Goal: Task Accomplishment & Management: Manage account settings

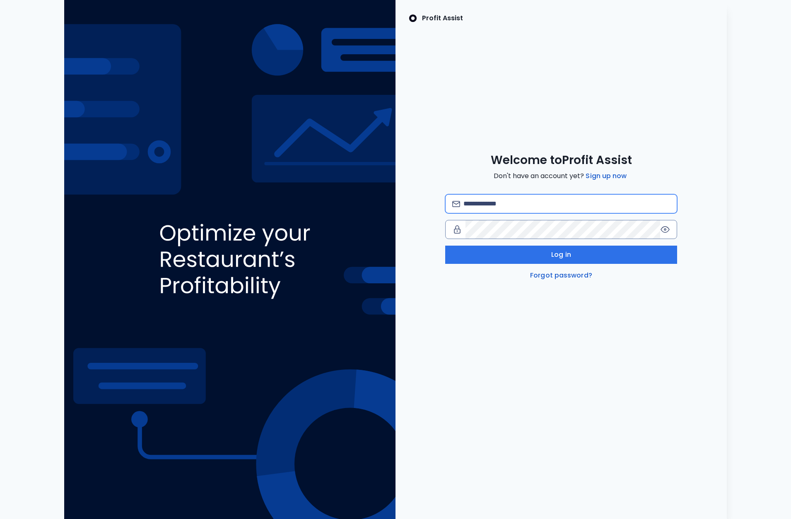
click at [515, 199] on input "email" at bounding box center [566, 204] width 207 height 18
type input "**********"
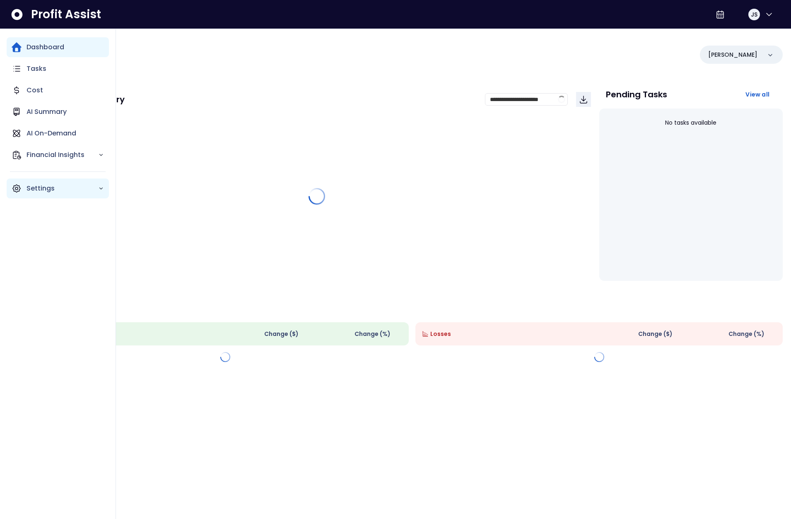
click at [36, 189] on p "Settings" at bounding box center [62, 188] width 72 height 10
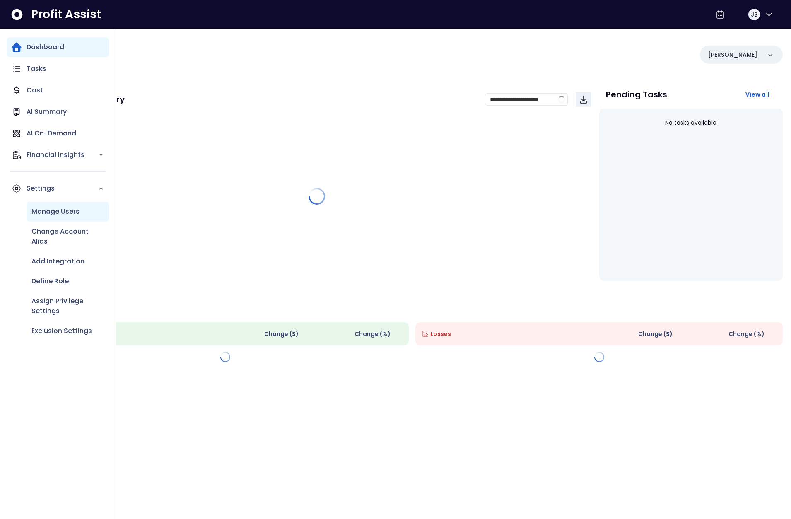
click at [57, 215] on p "Manage Users" at bounding box center [55, 212] width 48 height 10
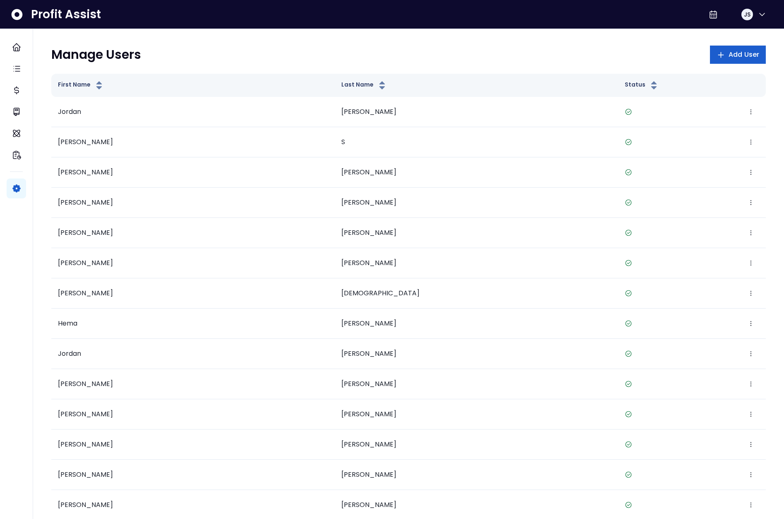
click at [736, 56] on span "Add User" at bounding box center [744, 55] width 31 height 10
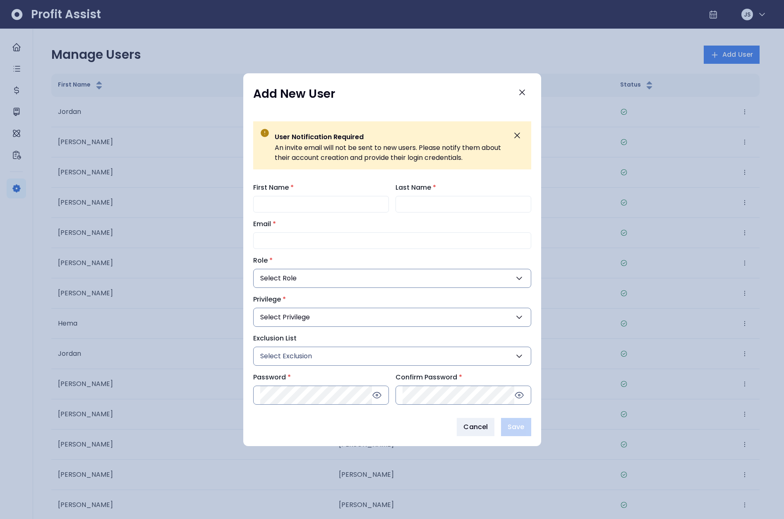
click at [402, 318] on button "Select Privilege" at bounding box center [392, 317] width 278 height 19
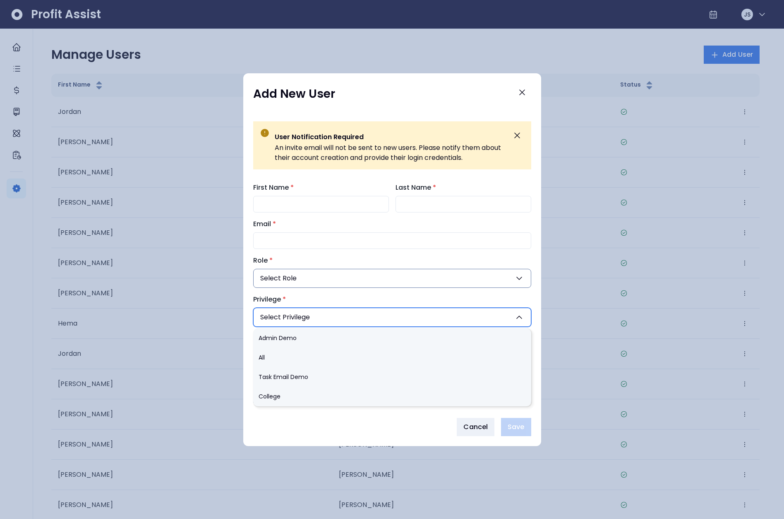
click at [402, 318] on button "Select Privilege" at bounding box center [392, 317] width 278 height 19
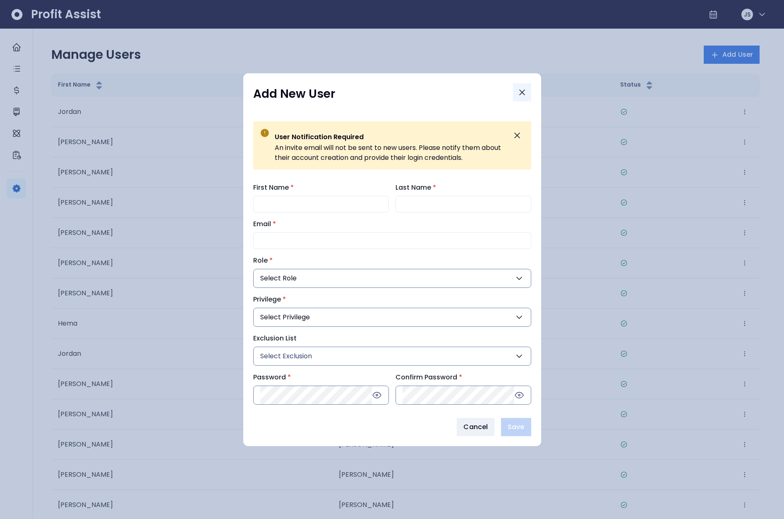
click at [523, 91] on icon "Close" at bounding box center [522, 92] width 5 height 5
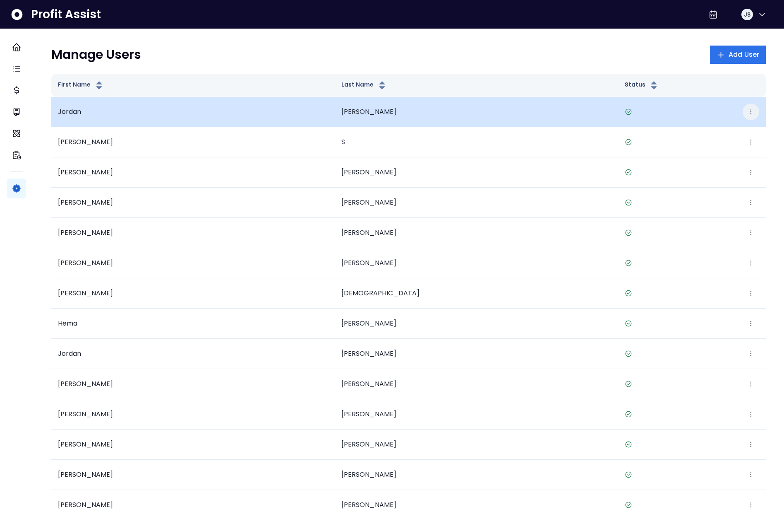
click at [752, 111] on icon "button" at bounding box center [751, 111] width 7 height 7
click at [695, 142] on button "Edit" at bounding box center [713, 137] width 92 height 20
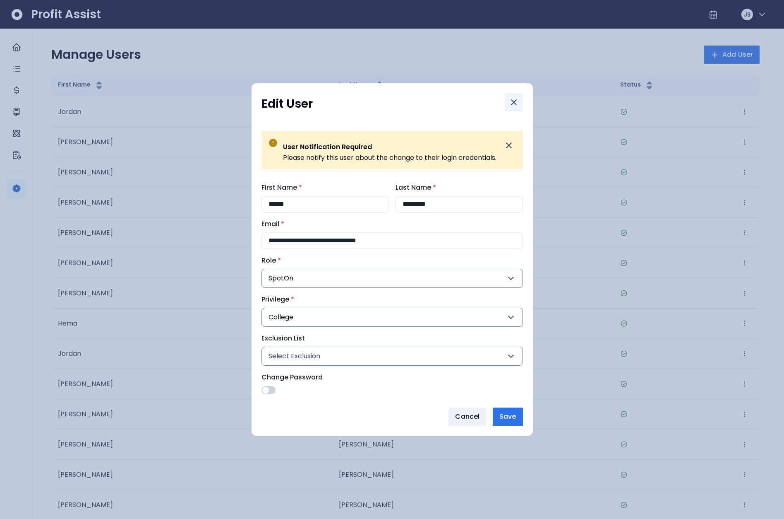
click at [515, 100] on icon "Close" at bounding box center [514, 102] width 10 height 10
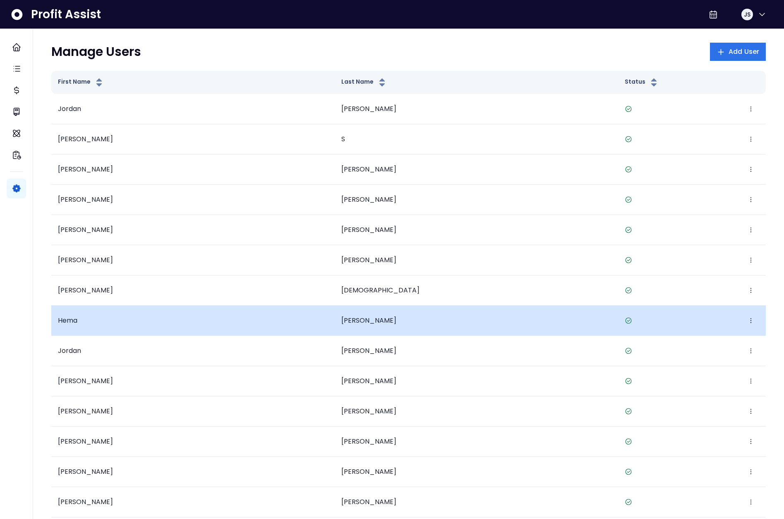
scroll to position [10, 0]
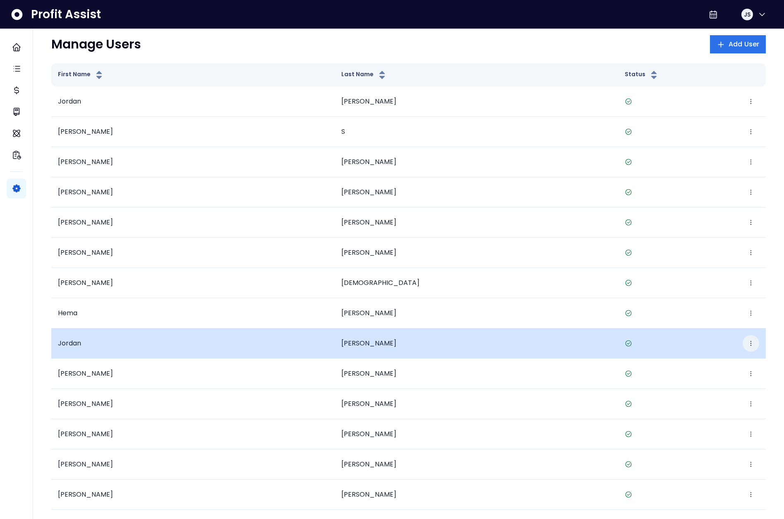
click at [753, 346] on button "button" at bounding box center [751, 343] width 17 height 17
click at [725, 361] on button "Edit" at bounding box center [713, 369] width 92 height 20
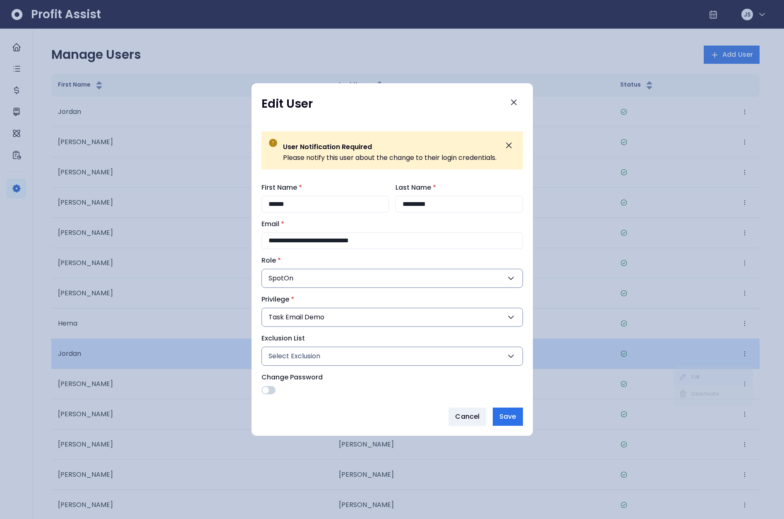
scroll to position [0, 0]
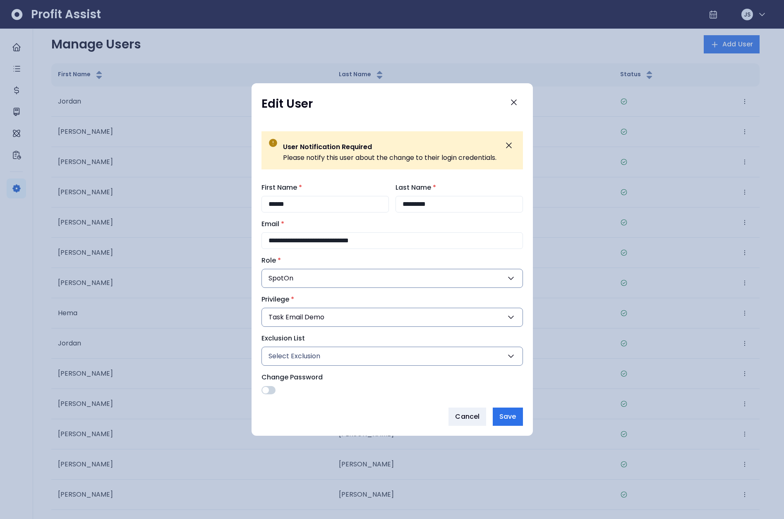
click at [664, 303] on div at bounding box center [392, 259] width 784 height 519
click at [460, 423] on button "Cancel" at bounding box center [468, 416] width 38 height 18
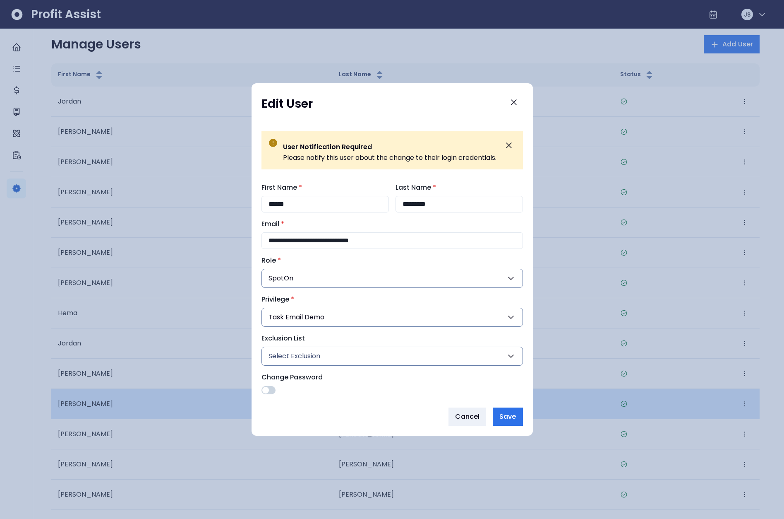
scroll to position [10, 0]
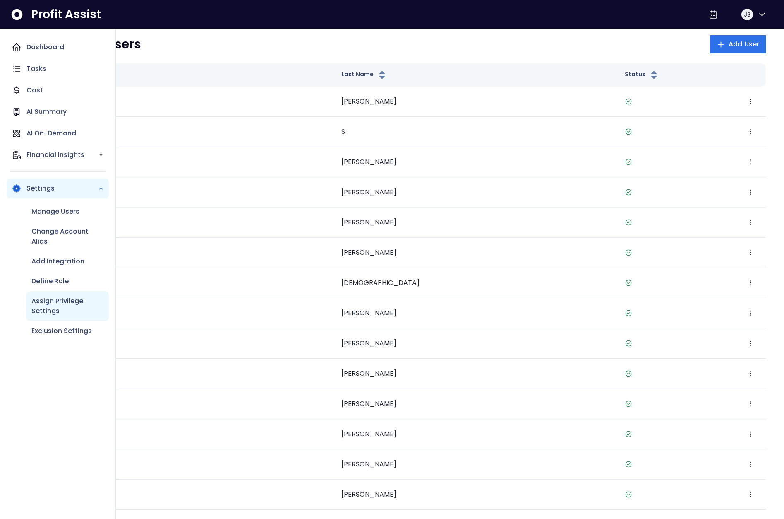
click at [55, 299] on p "Assign Privilege Settings" at bounding box center [67, 306] width 72 height 20
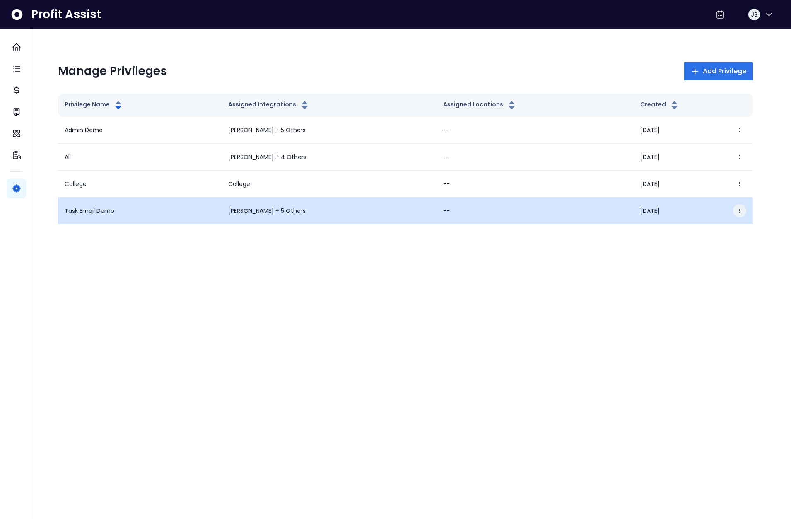
click at [743, 210] on button "button" at bounding box center [739, 210] width 13 height 13
click at [715, 233] on button "Edit" at bounding box center [700, 234] width 92 height 20
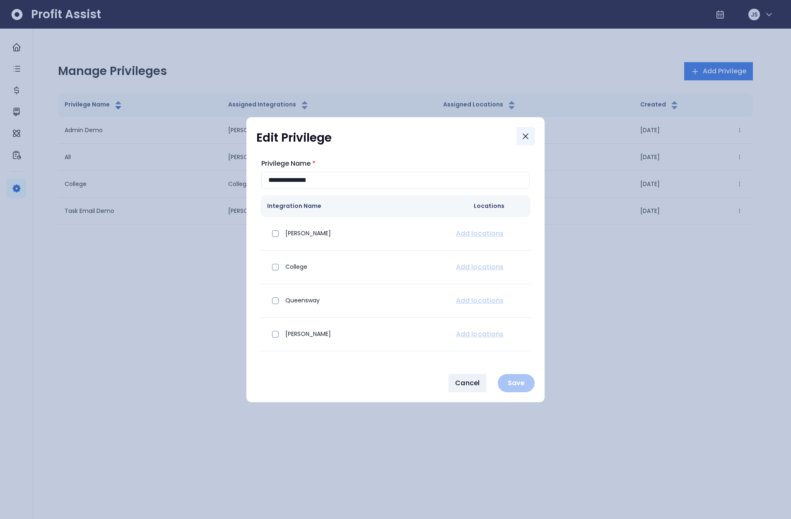
click at [530, 137] on button "Close" at bounding box center [525, 136] width 18 height 18
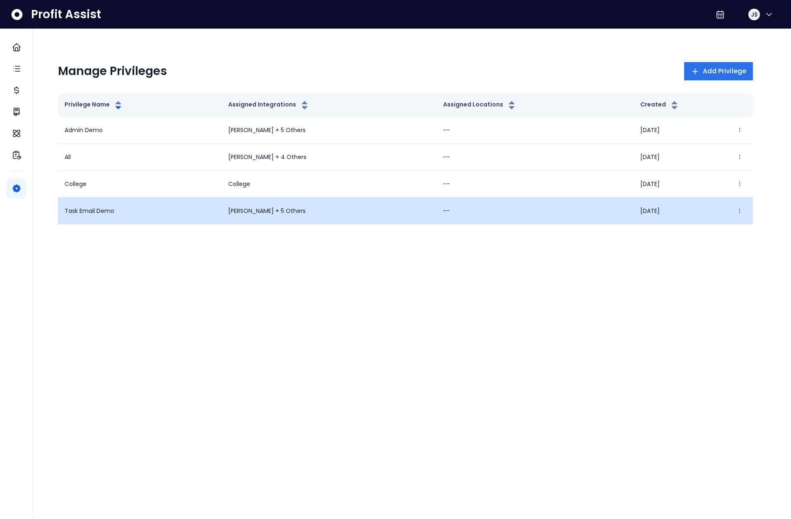
click at [260, 217] on td "[PERSON_NAME] + 5 Others" at bounding box center [328, 210] width 215 height 27
drag, startPoint x: 251, startPoint y: 209, endPoint x: 244, endPoint y: 209, distance: 7.0
click at [250, 209] on p "[PERSON_NAME] + 5 Others" at bounding box center [329, 211] width 202 height 9
